Goal: Task Accomplishment & Management: Complete application form

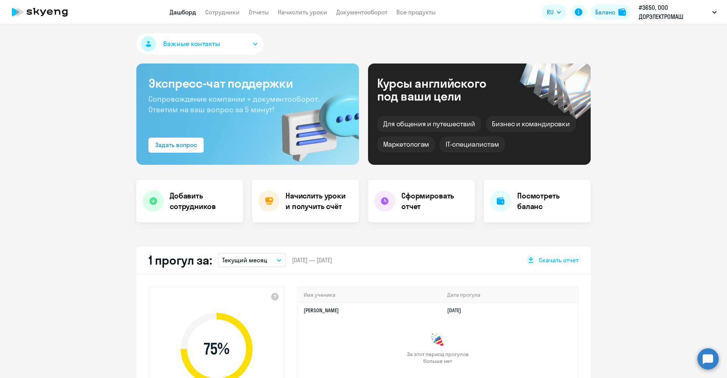
select select "30"
click at [304, 13] on link "Начислить уроки" at bounding box center [302, 12] width 49 height 8
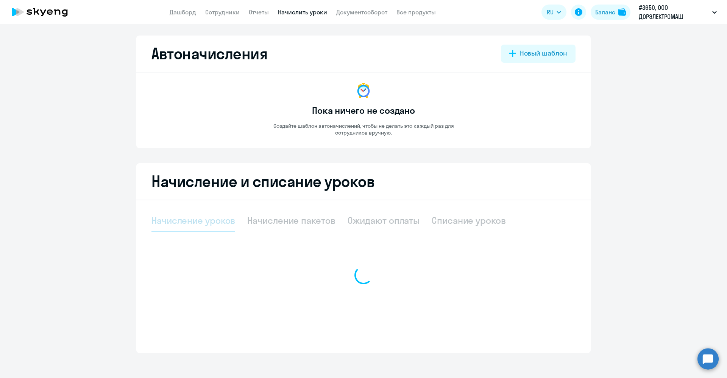
select select "10"
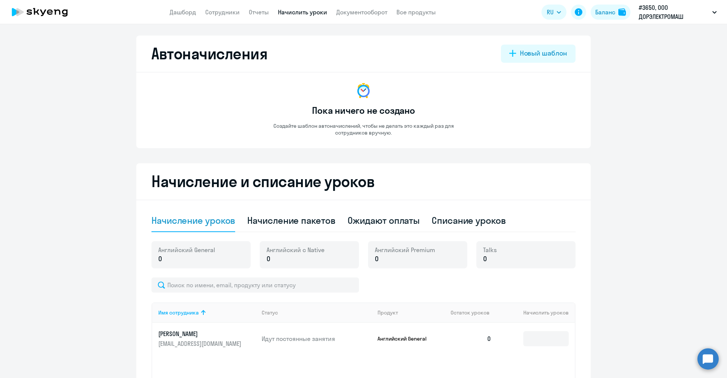
click at [182, 255] on p "0" at bounding box center [186, 259] width 57 height 10
drag, startPoint x: 293, startPoint y: 224, endPoint x: 287, endPoint y: 225, distance: 6.1
click at [287, 225] on div "Начисление пакетов" at bounding box center [291, 221] width 88 height 12
select select "10"
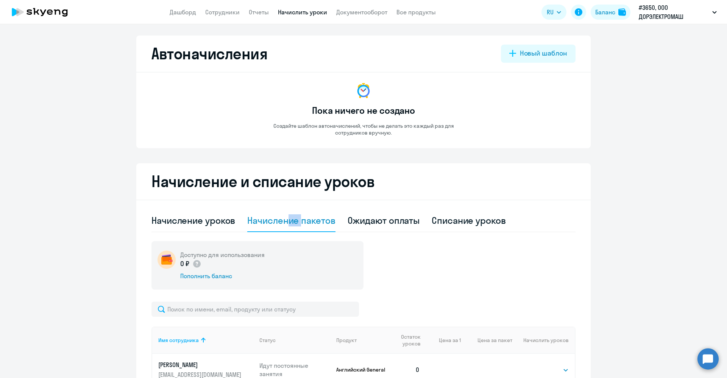
scroll to position [20, 0]
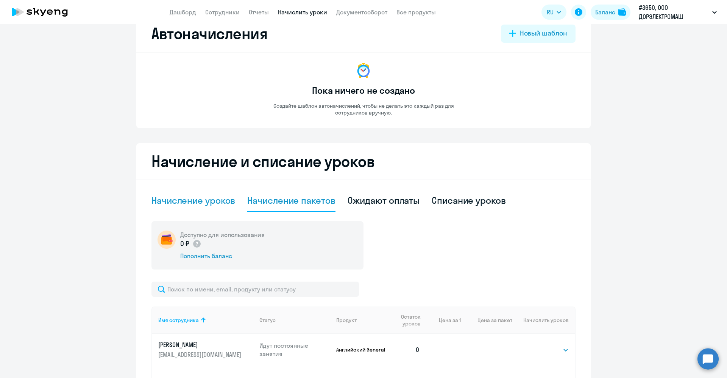
click at [216, 201] on div "Начисление уроков" at bounding box center [193, 201] width 84 height 12
select select "10"
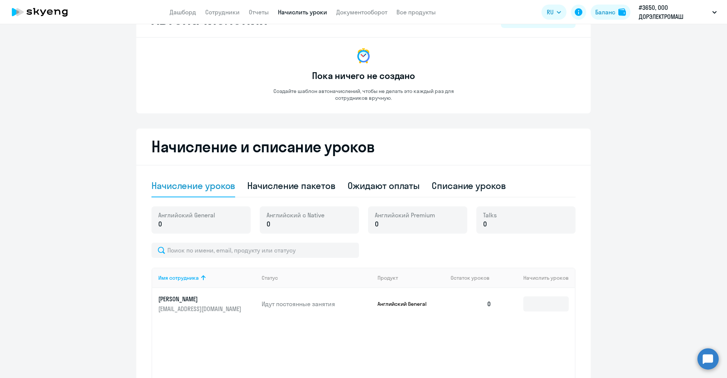
scroll to position [101, 0]
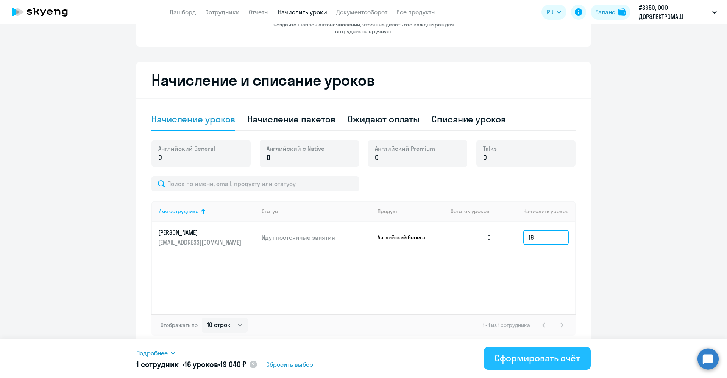
type input "16"
click at [515, 355] on div "Сформировать счёт" at bounding box center [537, 358] width 86 height 12
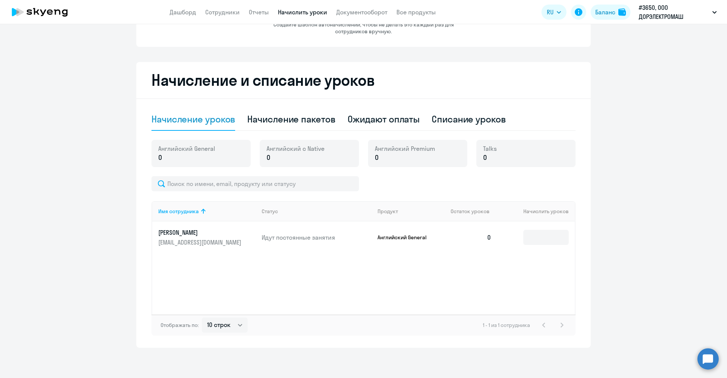
scroll to position [100, 0]
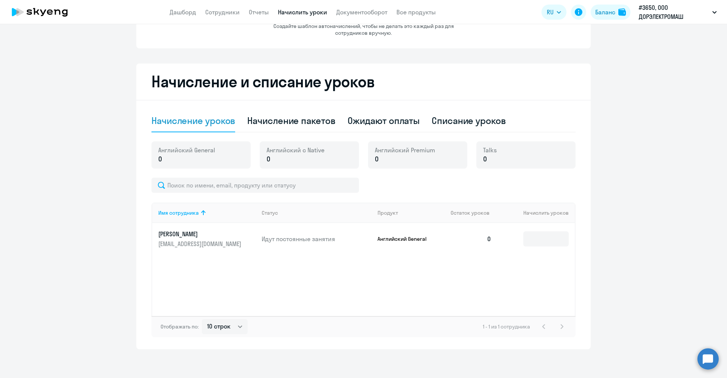
click at [363, 8] on app-menu-item-link "Документооборот" at bounding box center [361, 12] width 51 height 9
click at [363, 10] on link "Документооборот" at bounding box center [361, 12] width 51 height 8
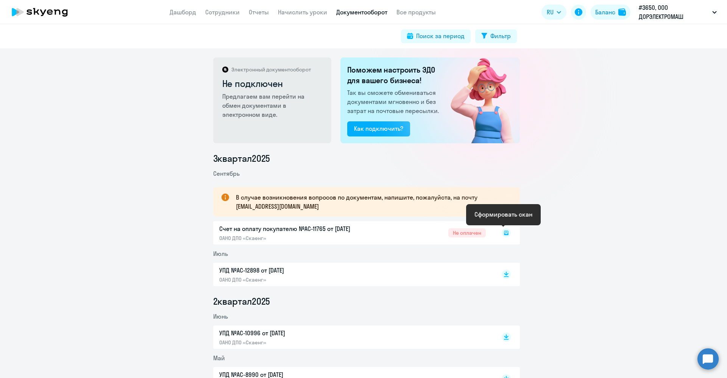
click at [504, 231] on icon at bounding box center [506, 233] width 5 height 5
click at [505, 233] on rect at bounding box center [505, 233] width 9 height 9
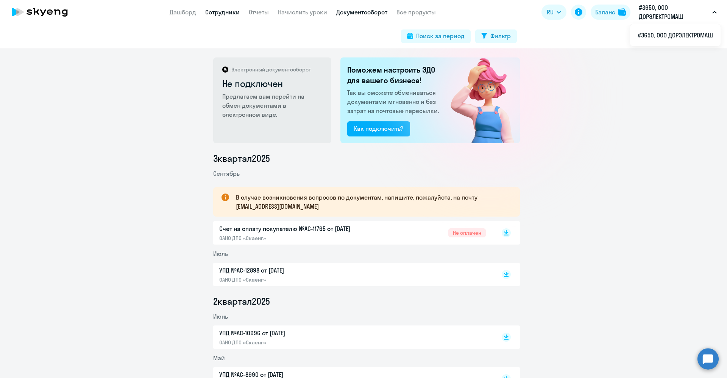
click at [221, 14] on link "Сотрудники" at bounding box center [222, 12] width 34 height 8
click at [222, 14] on link "Сотрудники" at bounding box center [222, 12] width 34 height 8
click at [223, 12] on link "Сотрудники" at bounding box center [222, 12] width 34 height 8
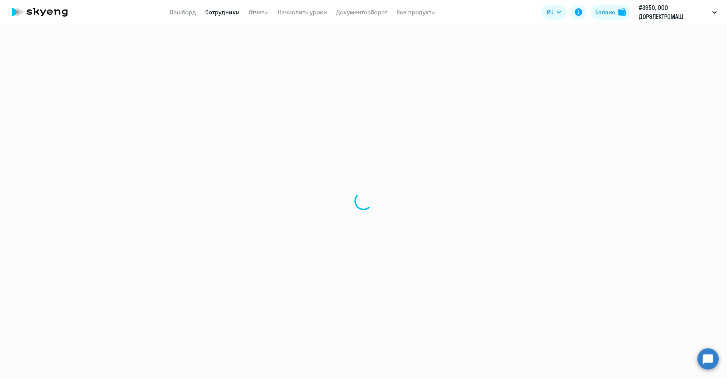
select select "30"
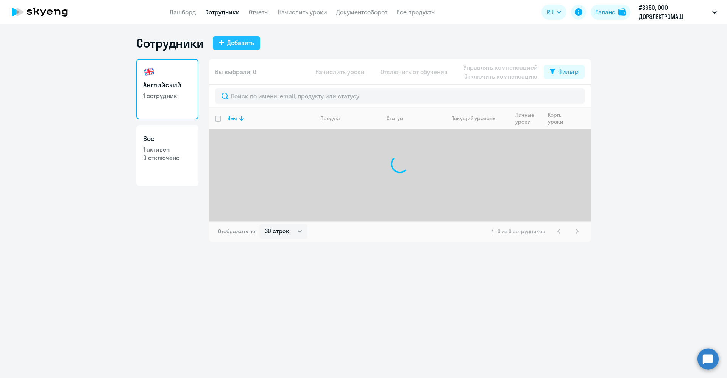
click at [230, 47] on div "Добавить" at bounding box center [240, 42] width 27 height 9
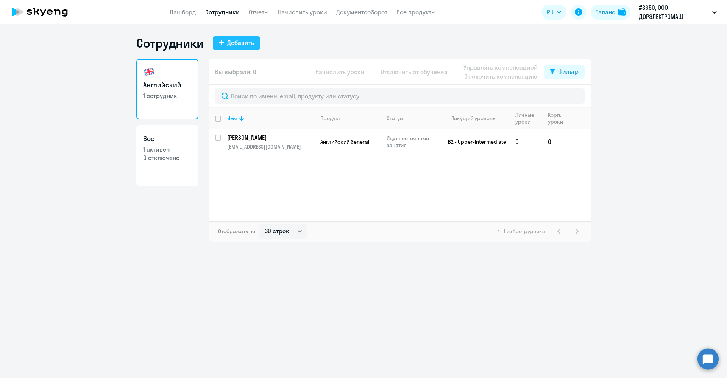
click at [240, 43] on div "Добавить" at bounding box center [240, 42] width 27 height 9
select select "english_adult_not_native_speaker"
select select "3"
